Goal: Navigation & Orientation: Go to known website

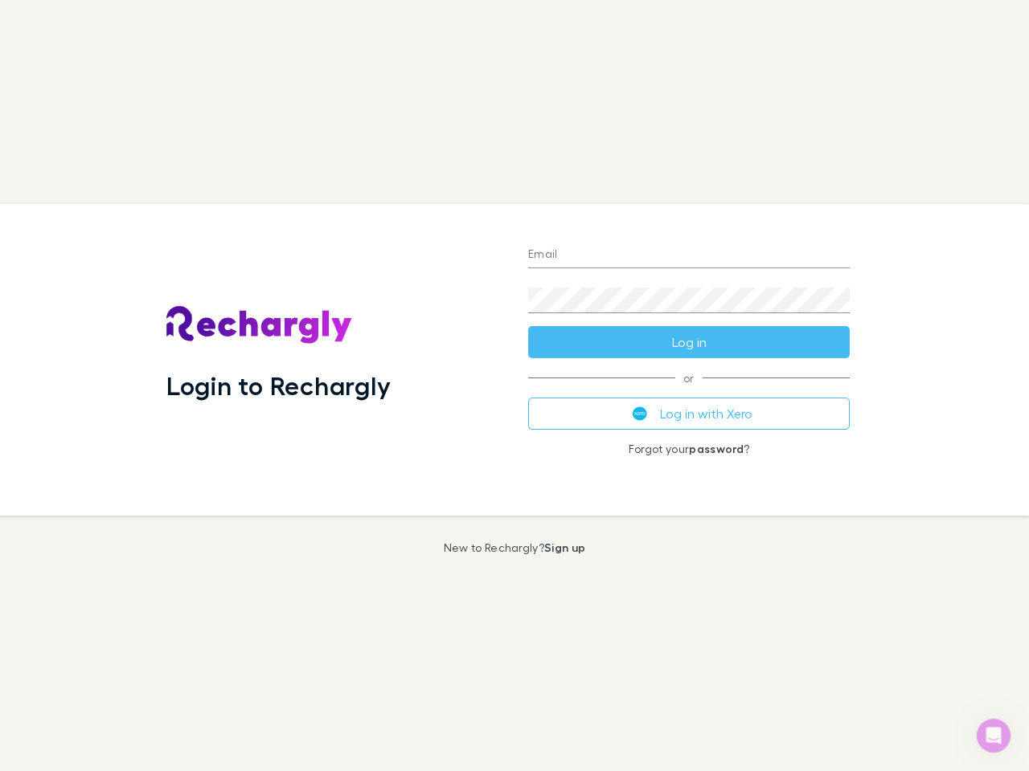
click at [514, 386] on div "Login to Rechargly" at bounding box center [334, 360] width 362 height 312
click at [689, 256] on input "Email" at bounding box center [688, 256] width 321 height 26
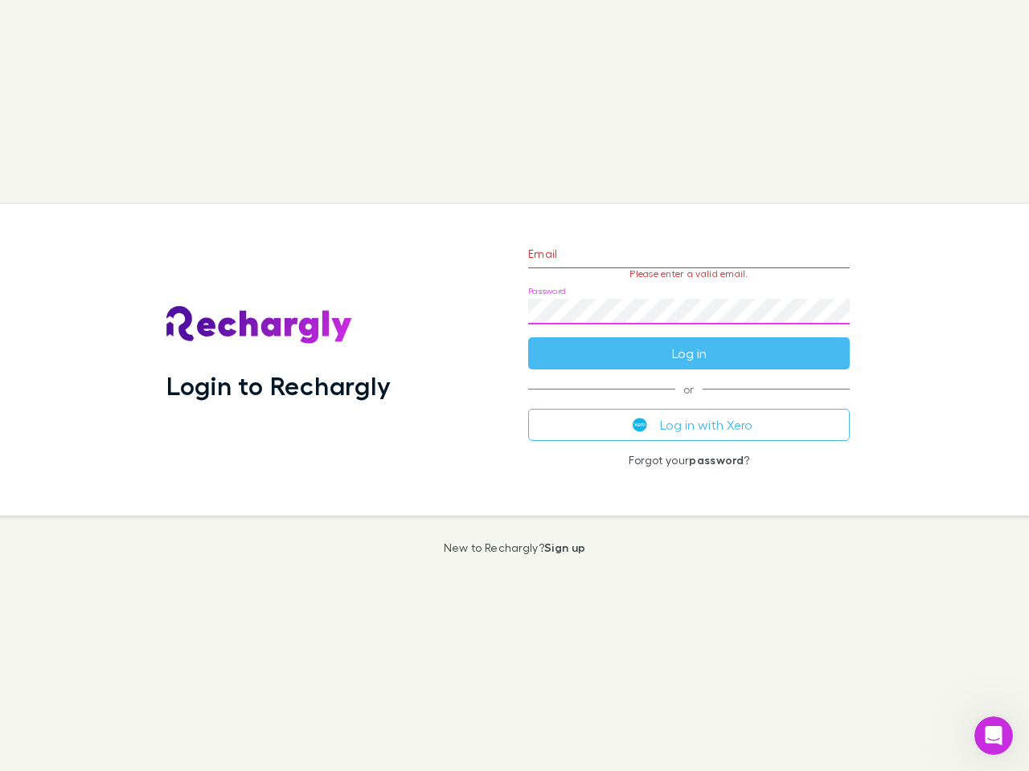
click at [689, 342] on form "Email Please enter a valid email. Password Log in" at bounding box center [688, 300] width 321 height 140
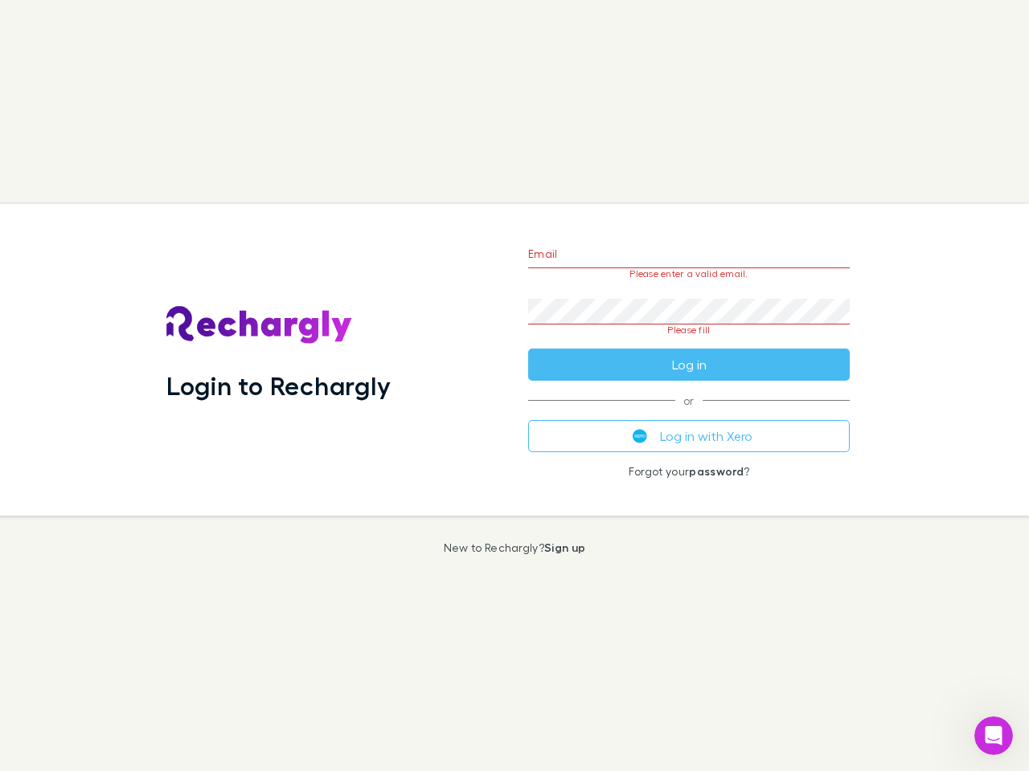
click at [689, 414] on div "Email Please enter a valid email. Password Please fill Log in or Log in with Xe…" at bounding box center [688, 360] width 347 height 312
click at [993, 736] on icon "Open Intercom Messenger" at bounding box center [993, 736] width 27 height 27
